Goal: Use online tool/utility: Utilize a website feature to perform a specific function

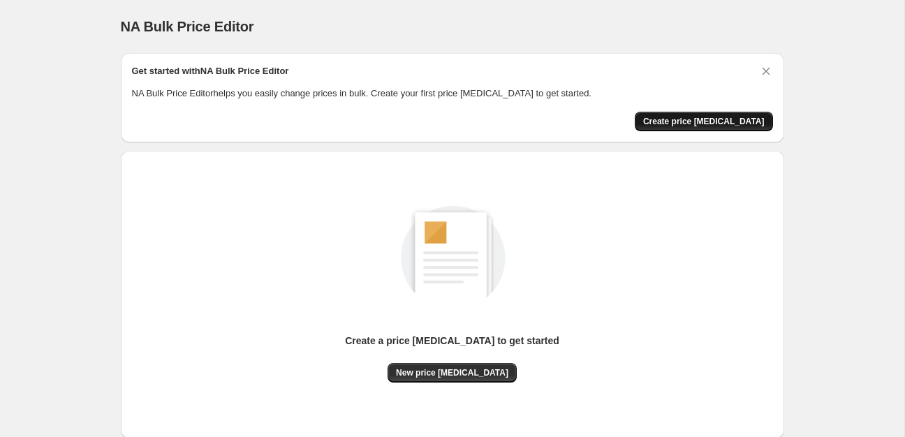
click at [728, 119] on span "Create price [MEDICAL_DATA]" at bounding box center [704, 121] width 122 height 11
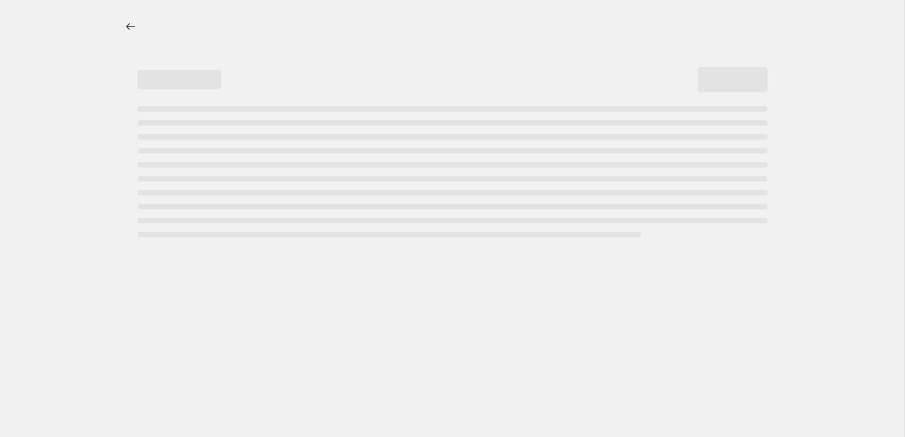
select select "percentage"
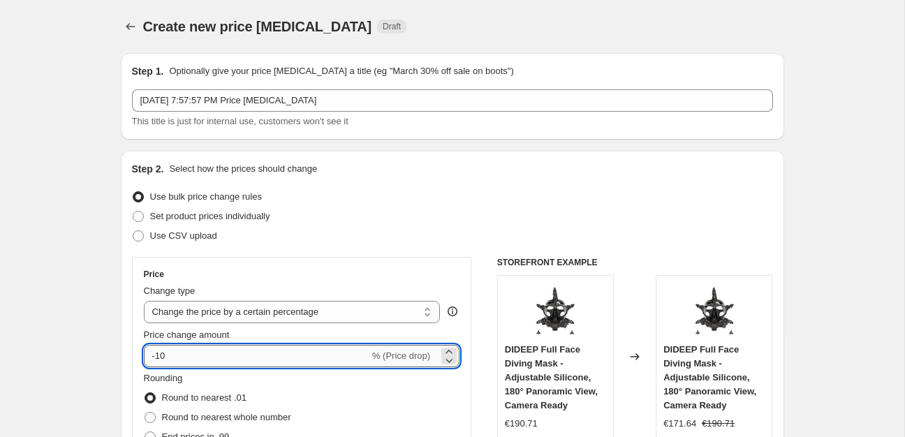
click at [190, 359] on input "-10" at bounding box center [257, 356] width 226 height 22
type input "-1"
type input "-25"
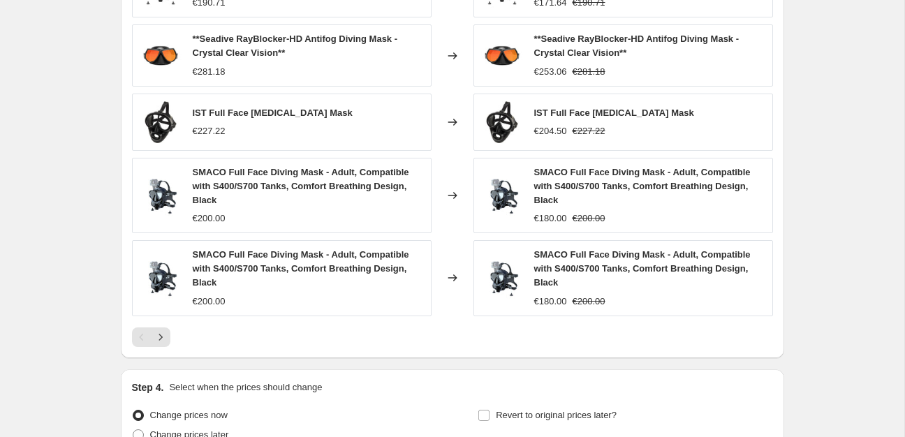
scroll to position [1004, 0]
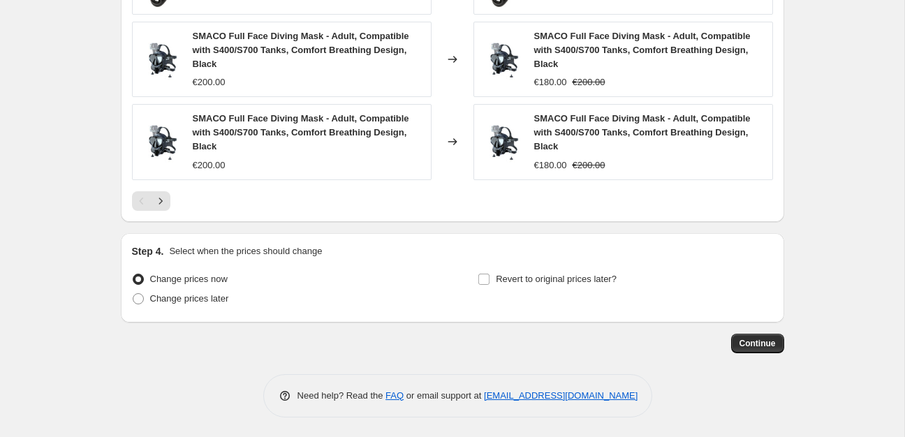
click at [754, 339] on span "Continue" at bounding box center [758, 343] width 36 height 11
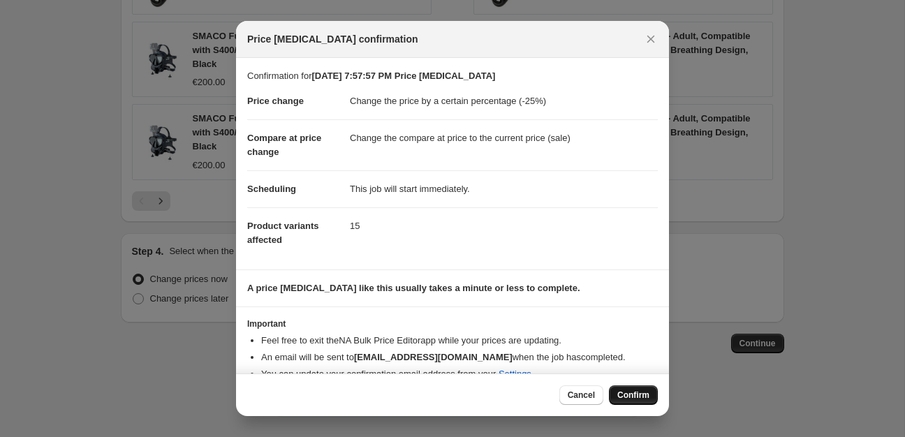
click at [626, 395] on span "Confirm" at bounding box center [633, 395] width 32 height 11
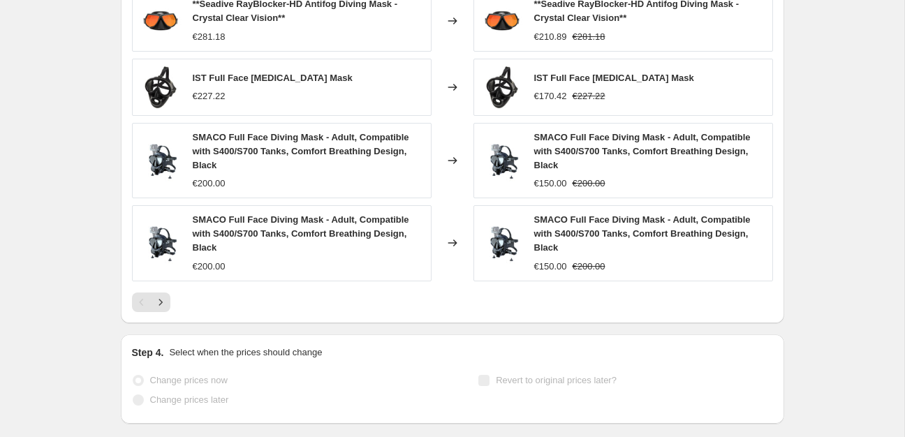
scroll to position [1039, 0]
